Goal: Navigation & Orientation: Understand site structure

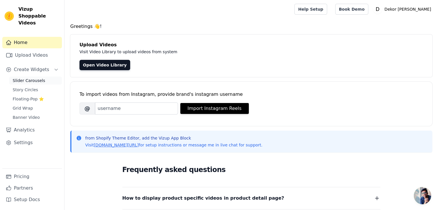
click at [38, 78] on span "Slider Carousels" at bounding box center [29, 81] width 33 height 6
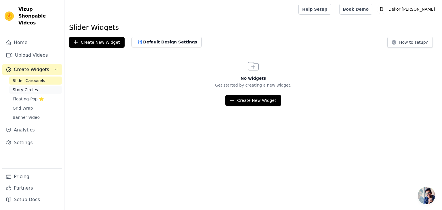
click at [39, 86] on link "Story Circles" at bounding box center [35, 90] width 53 height 8
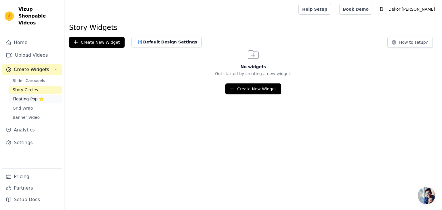
click at [35, 95] on link "Floating-Pop ⭐" at bounding box center [35, 99] width 53 height 8
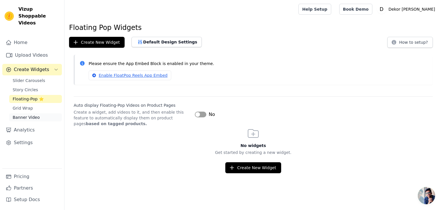
click at [13, 115] on span "Banner Video" at bounding box center [26, 118] width 27 height 6
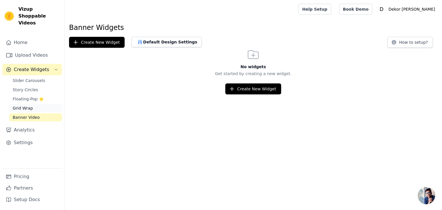
click at [18, 105] on span "Grid Wrap" at bounding box center [23, 108] width 20 height 6
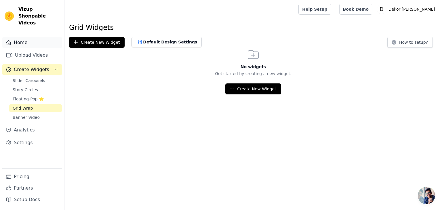
click at [29, 37] on link "Home" at bounding box center [32, 43] width 60 height 12
